Goal: Task Accomplishment & Management: Use online tool/utility

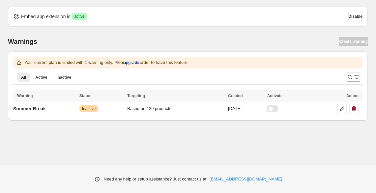
click at [139, 63] on span "upgrade" at bounding box center [132, 62] width 16 height 7
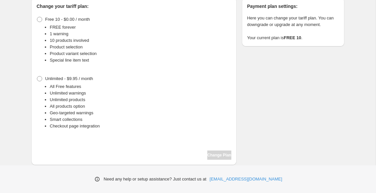
scroll to position [56, 0]
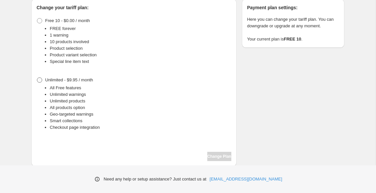
click at [41, 79] on span at bounding box center [39, 79] width 5 height 5
click at [216, 155] on span "Change Plan" at bounding box center [219, 156] width 24 height 5
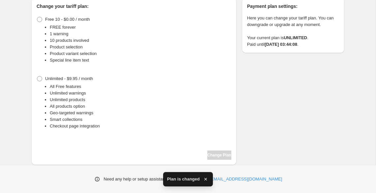
scroll to position [57, 0]
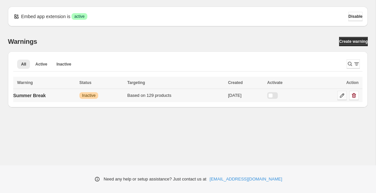
click at [342, 96] on icon at bounding box center [342, 95] width 7 height 7
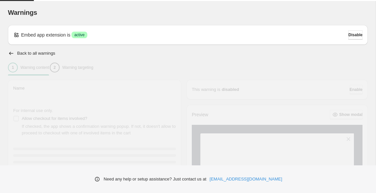
type input "**********"
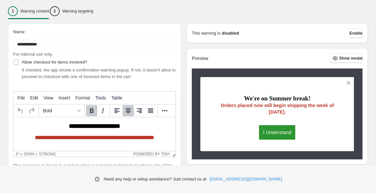
scroll to position [57, 0]
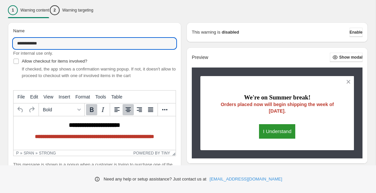
drag, startPoint x: 73, startPoint y: 42, endPoint x: 13, endPoint y: 39, distance: 60.1
click at [13, 39] on div "**********" at bounding box center [94, 109] width 173 height 175
type input "**********"
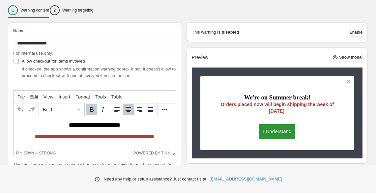
click at [4, 100] on div "**********" at bounding box center [92, 154] width 179 height 275
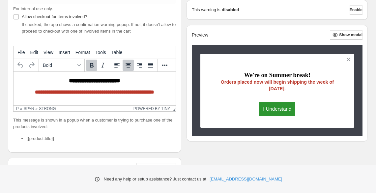
scroll to position [102, 0]
drag, startPoint x: 137, startPoint y: 80, endPoint x: 60, endPoint y: 75, distance: 77.3
click at [60, 75] on html "**********" at bounding box center [95, 86] width 162 height 28
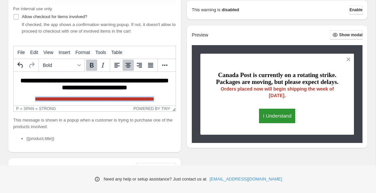
drag, startPoint x: 165, startPoint y: 100, endPoint x: 22, endPoint y: 97, distance: 142.7
click at [22, 97] on p "**********" at bounding box center [94, 99] width 157 height 6
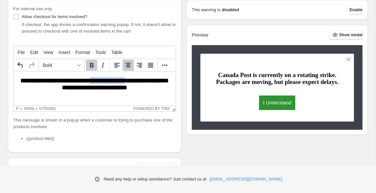
drag, startPoint x: 117, startPoint y: 80, endPoint x: 162, endPoint y: 79, distance: 44.5
click at [162, 79] on strong "**********" at bounding box center [94, 83] width 148 height 13
click at [162, 64] on icon "More..." at bounding box center [165, 65] width 8 height 8
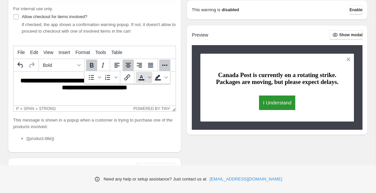
click at [140, 79] on icon "Text color" at bounding box center [141, 77] width 8 height 8
click at [148, 79] on span "Text color" at bounding box center [149, 77] width 5 height 11
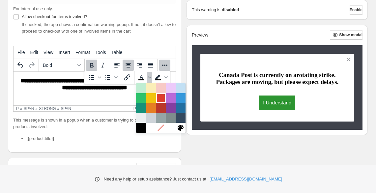
click at [161, 97] on div at bounding box center [161, 98] width 8 height 8
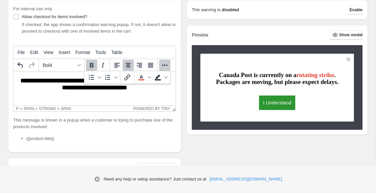
click at [61, 96] on html "**********" at bounding box center [95, 84] width 162 height 24
click at [27, 82] on strong "**********" at bounding box center [94, 83] width 149 height 13
drag, startPoint x: 22, startPoint y: 81, endPoint x: 49, endPoint y: 81, distance: 26.4
click at [49, 81] on p "**********" at bounding box center [94, 84] width 157 height 14
click at [93, 64] on icon "Bold" at bounding box center [92, 65] width 4 height 5
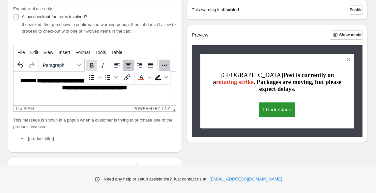
click at [93, 64] on icon "Bold" at bounding box center [92, 65] width 4 height 5
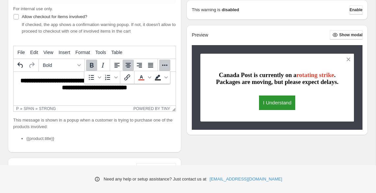
click at [59, 94] on html "**********" at bounding box center [95, 84] width 162 height 24
click at [164, 65] on icon "More..." at bounding box center [164, 65] width 5 height 1
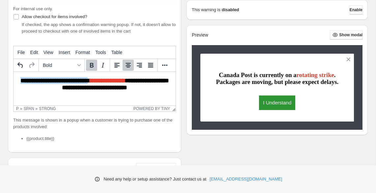
drag, startPoint x: 24, startPoint y: 81, endPoint x: 116, endPoint y: 83, distance: 92.3
click at [116, 83] on strong "**********" at bounding box center [94, 83] width 149 height 13
click at [167, 65] on icon "More..." at bounding box center [164, 65] width 5 height 1
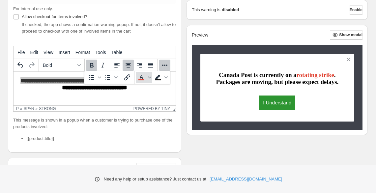
click at [140, 80] on icon "Text color" at bounding box center [141, 79] width 6 height 1
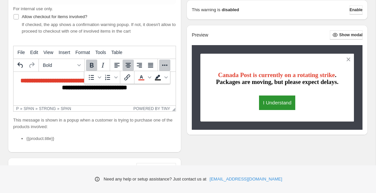
click at [134, 96] on html "**********" at bounding box center [95, 84] width 162 height 24
click at [166, 63] on icon "More..." at bounding box center [165, 65] width 8 height 8
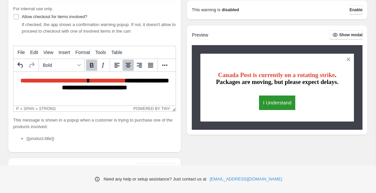
click at [167, 82] on p "**********" at bounding box center [94, 84] width 157 height 14
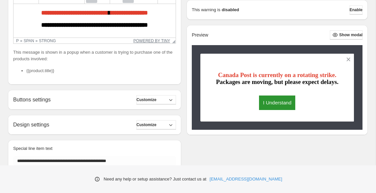
scroll to position [199, 0]
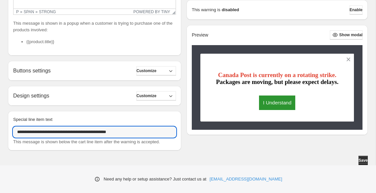
drag, startPoint x: 131, startPoint y: 131, endPoint x: 1, endPoint y: 134, distance: 129.9
type input "*"
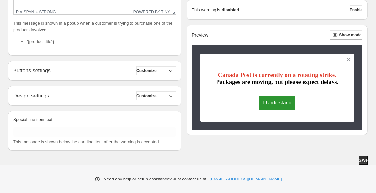
click at [361, 161] on span "Save" at bounding box center [363, 160] width 9 height 5
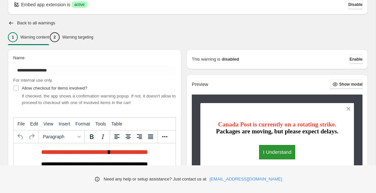
scroll to position [25, 0]
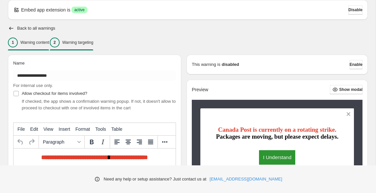
click at [93, 44] on p "Warning targeting" at bounding box center [77, 42] width 31 height 5
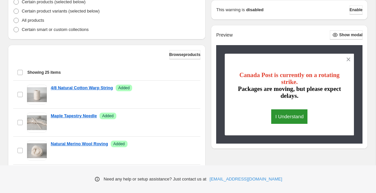
scroll to position [175, 0]
click at [16, 32] on span at bounding box center [16, 29] width 6 height 6
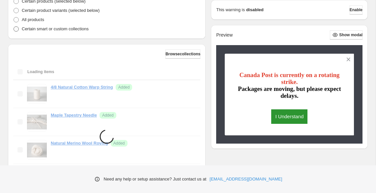
scroll to position [131, 0]
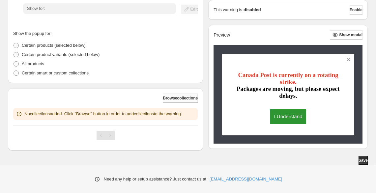
click at [181, 99] on span "Browse collections" at bounding box center [180, 98] width 35 height 5
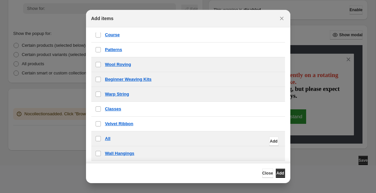
scroll to position [61, 0]
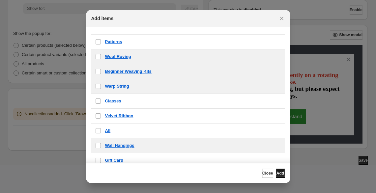
click at [276, 173] on span "Add" at bounding box center [280, 173] width 8 height 5
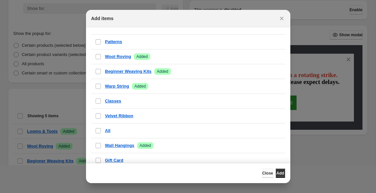
click at [262, 176] on span "Close" at bounding box center [267, 173] width 11 height 5
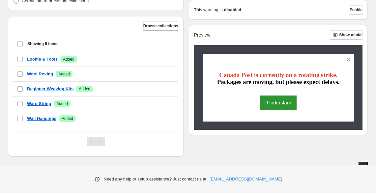
scroll to position [203, 0]
click at [20, 46] on div "Select all 5 items Showing 5 items" at bounding box center [95, 44] width 157 height 16
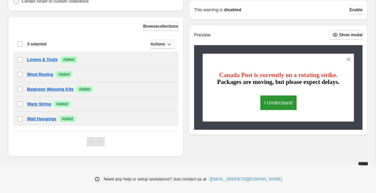
click at [162, 44] on span "Actions" at bounding box center [158, 44] width 14 height 5
click at [5, 31] on div "Show the warning only once? If checked, the warning is shown once per customer …" at bounding box center [93, 13] width 181 height 285
click at [21, 44] on div "Deselect all 5 items 5 selected" at bounding box center [31, 44] width 29 height 6
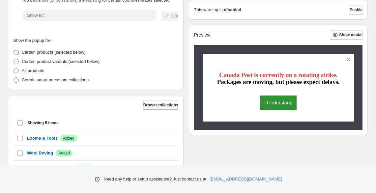
scroll to position [121, 0]
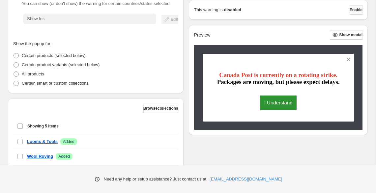
click at [350, 12] on span "Enable" at bounding box center [356, 9] width 13 height 5
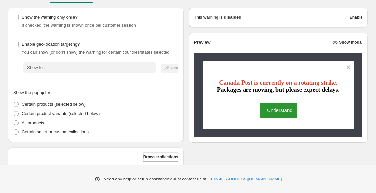
scroll to position [72, 0]
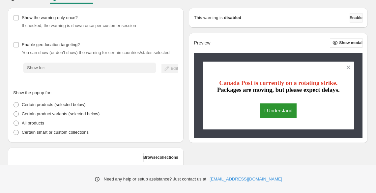
click at [350, 20] on span "Enable" at bounding box center [356, 17] width 13 height 5
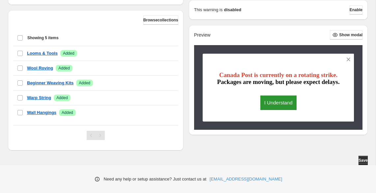
scroll to position [208, 0]
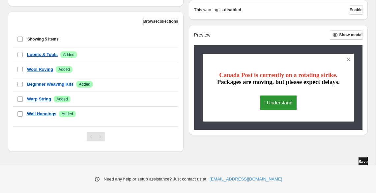
click at [359, 159] on button "Save" at bounding box center [363, 161] width 9 height 9
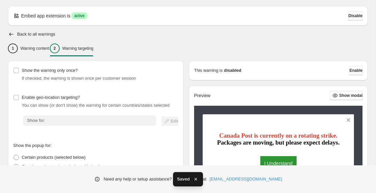
scroll to position [18, 0]
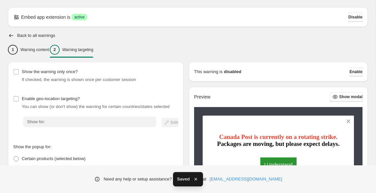
click at [351, 71] on span "Enable" at bounding box center [356, 71] width 13 height 5
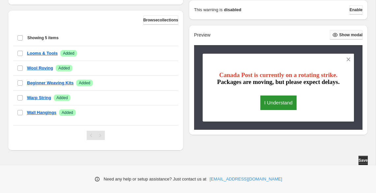
scroll to position [0, 0]
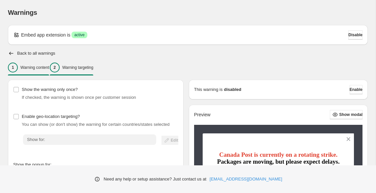
click at [43, 64] on div "1 Warning content" at bounding box center [28, 68] width 41 height 10
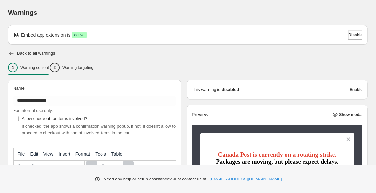
click at [11, 51] on icon "button" at bounding box center [11, 53] width 7 height 7
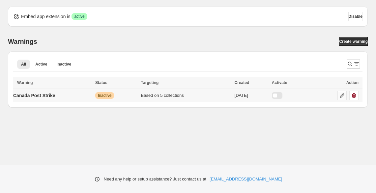
click at [341, 96] on icon at bounding box center [342, 95] width 7 height 7
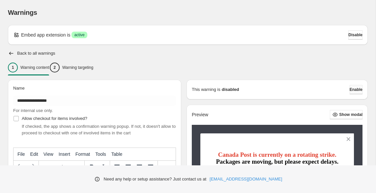
click at [355, 89] on span "Enable" at bounding box center [356, 89] width 13 height 5
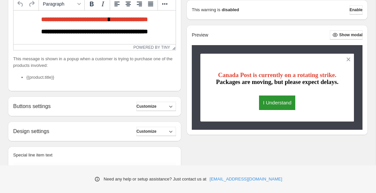
scroll to position [163, 0]
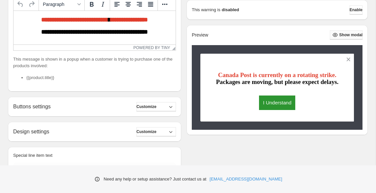
click at [343, 38] on button "Show modal" at bounding box center [346, 34] width 33 height 9
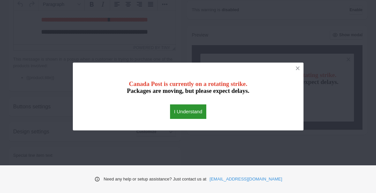
click at [189, 107] on button "I Understand" at bounding box center [188, 111] width 36 height 14
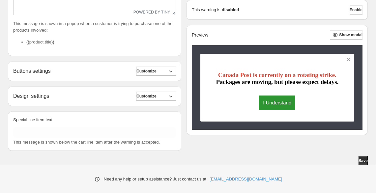
scroll to position [0, 0]
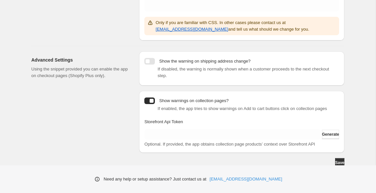
scroll to position [183, 0]
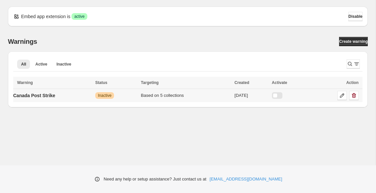
click at [282, 95] on div at bounding box center [277, 95] width 11 height 7
click at [339, 95] on icon at bounding box center [342, 95] width 7 height 7
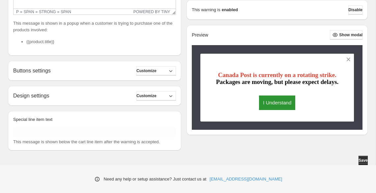
scroll to position [190, 0]
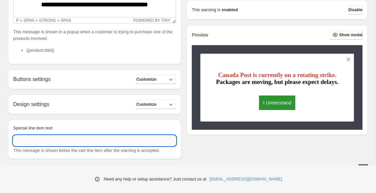
click at [26, 145] on input "Special line item text" at bounding box center [94, 140] width 163 height 11
type input "**********"
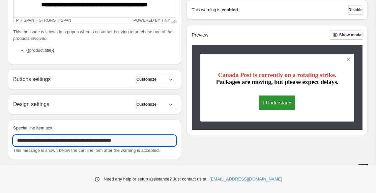
drag, startPoint x: 148, startPoint y: 141, endPoint x: -19, endPoint y: 122, distance: 168.4
